Goal: Task Accomplishment & Management: Use online tool/utility

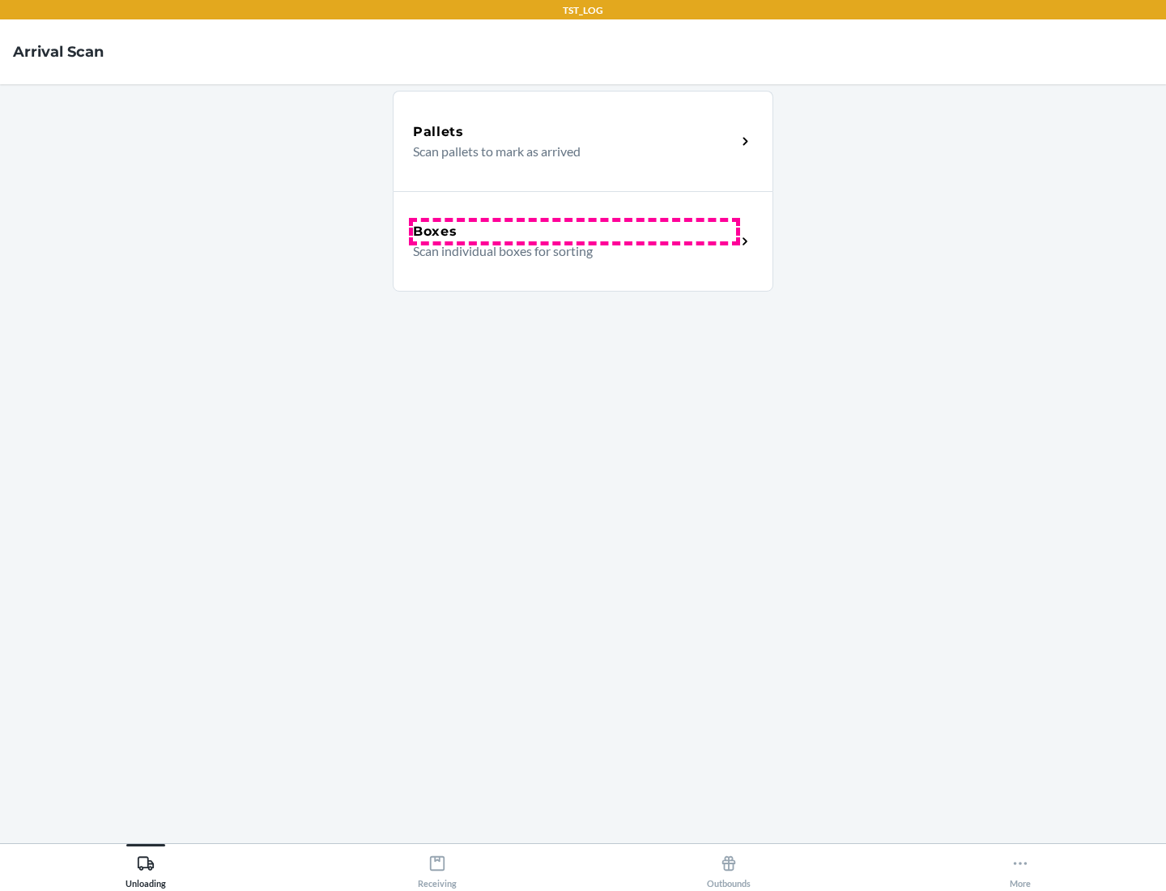
click at [574, 232] on div "Boxes" at bounding box center [574, 231] width 323 height 19
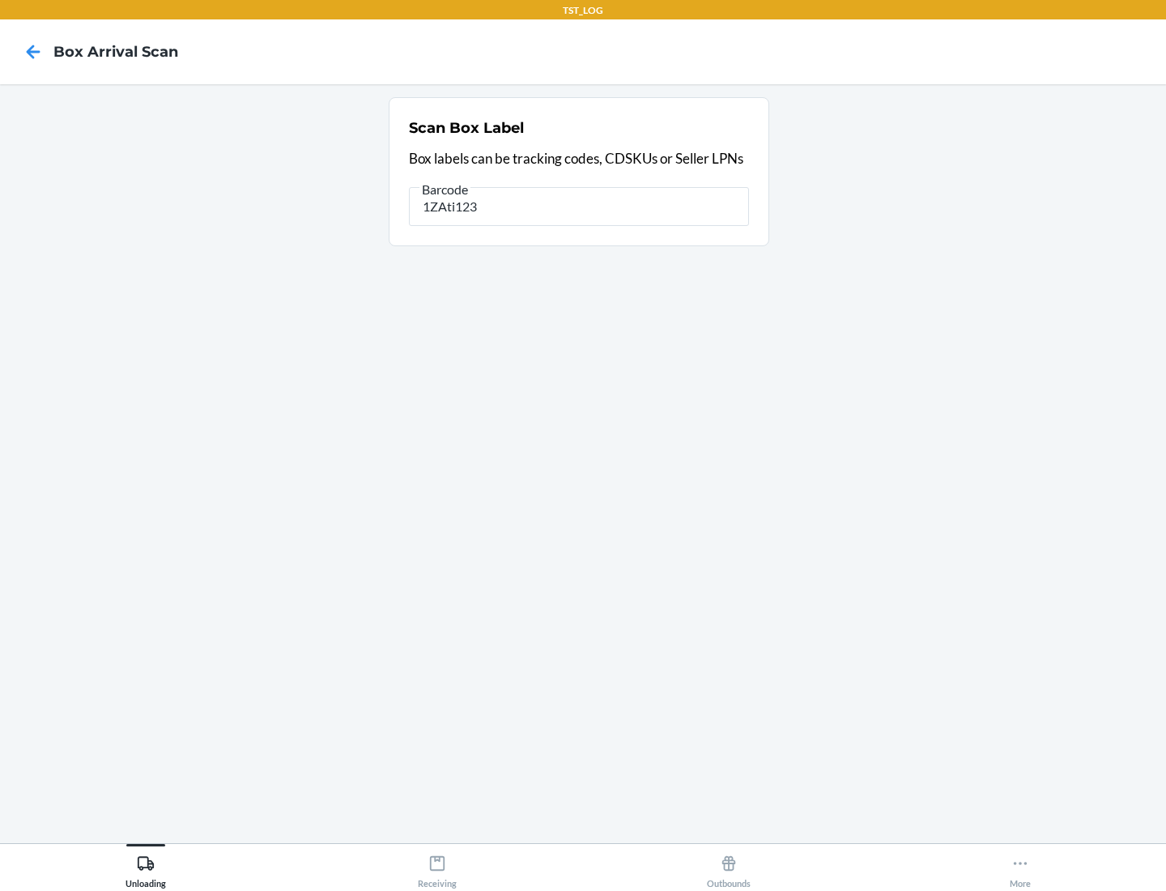
type input "1ZAti123"
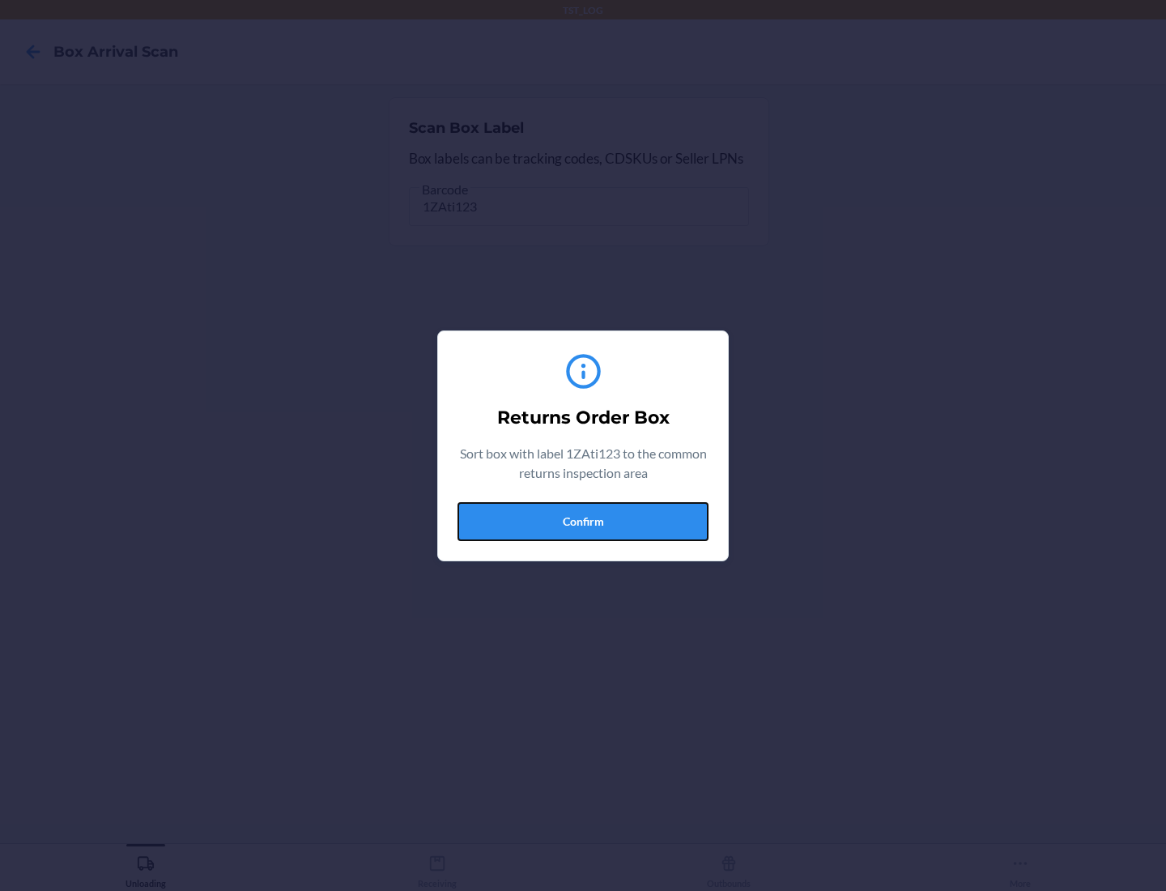
click at [583, 521] on button "Confirm" at bounding box center [583, 521] width 251 height 39
